Goal: Navigation & Orientation: Find specific page/section

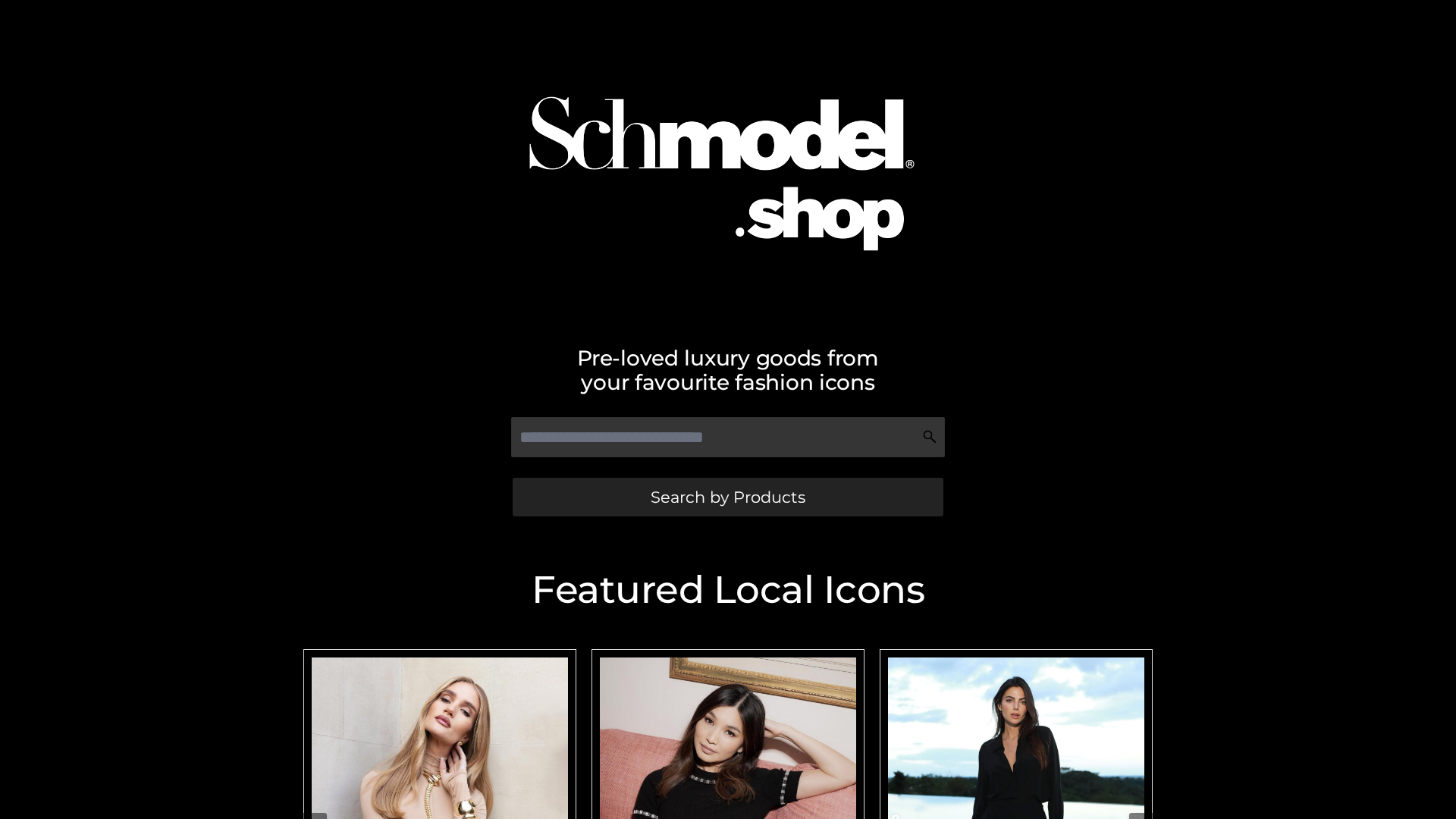
click at [728, 497] on span "Search by Products" at bounding box center [728, 497] width 155 height 16
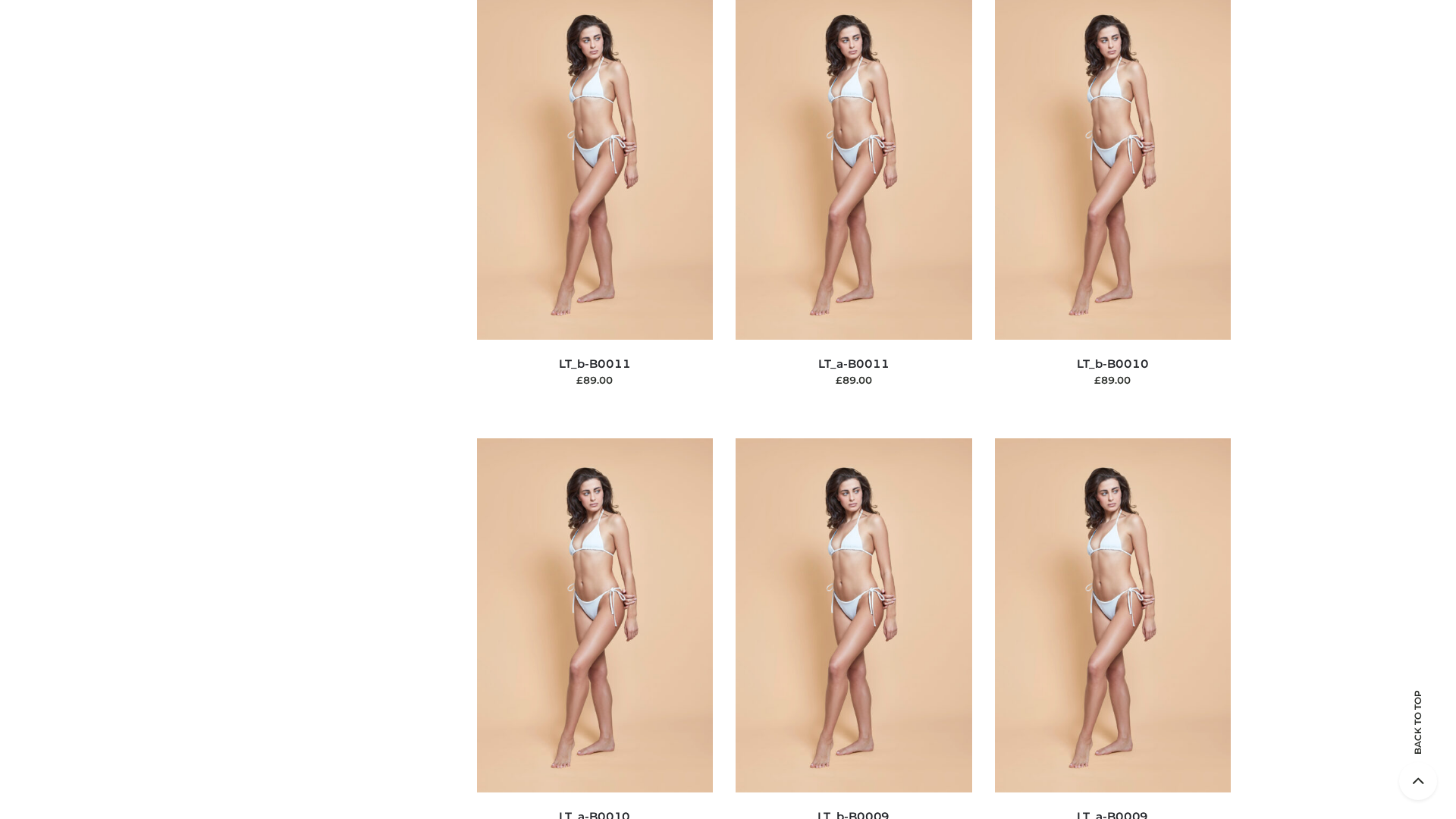
scroll to position [6813, 0]
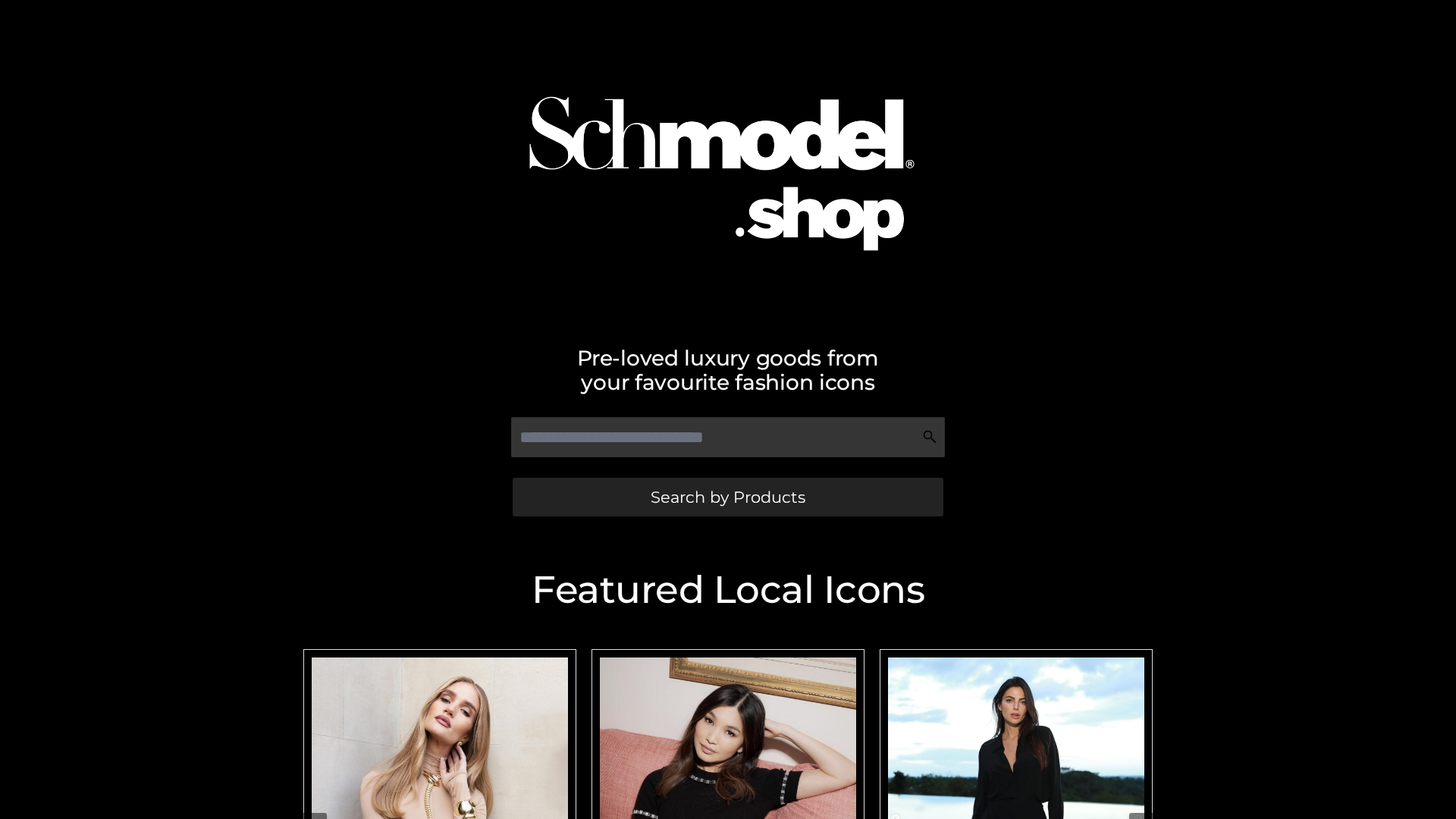
click at [728, 497] on span "Search by Products" at bounding box center [728, 497] width 155 height 16
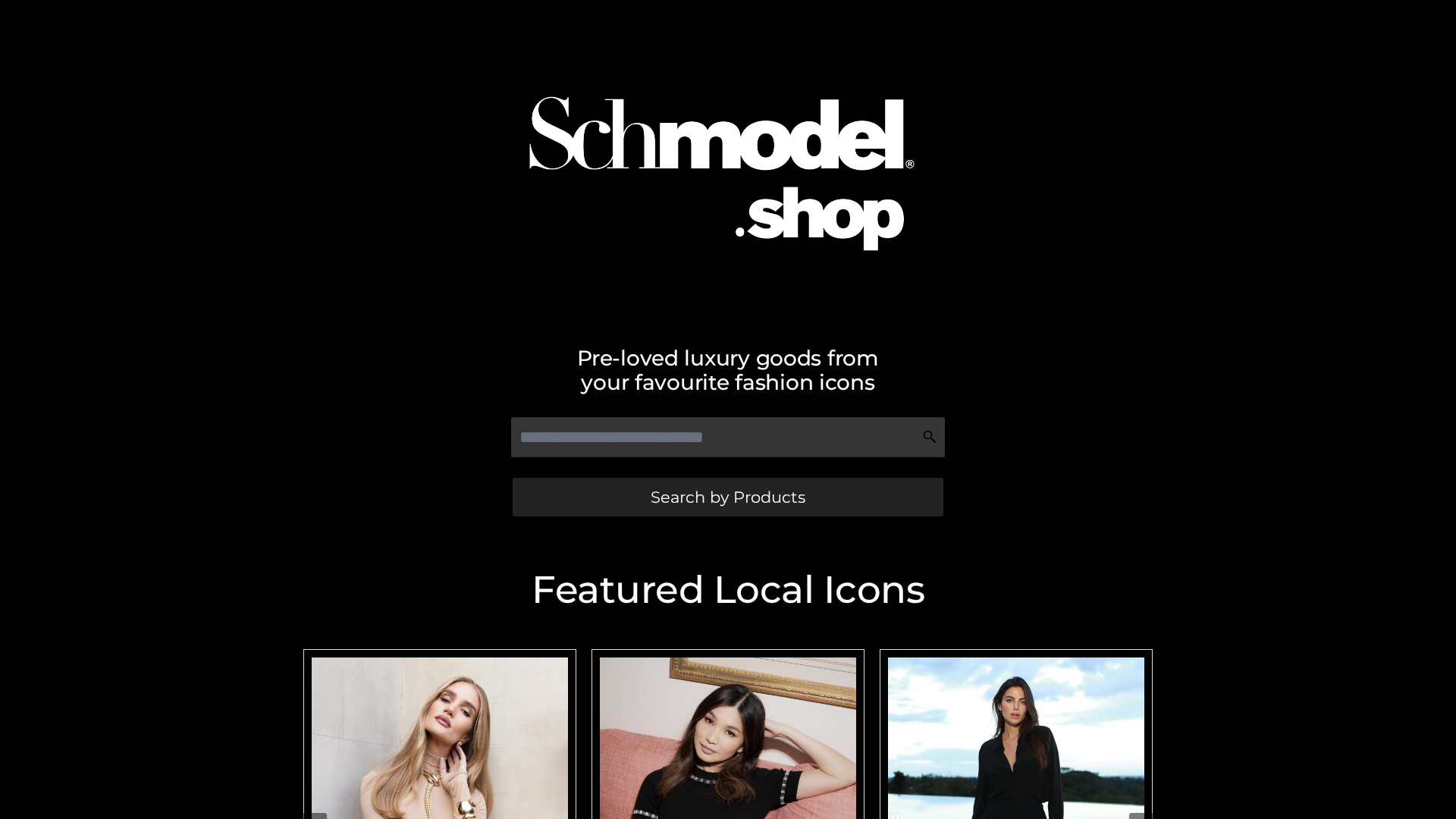
click at [728, 497] on span "Search by Products" at bounding box center [728, 497] width 155 height 16
